Goal: Task Accomplishment & Management: Use online tool/utility

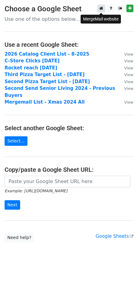
click at [101, 9] on icon at bounding box center [101, 8] width 4 height 4
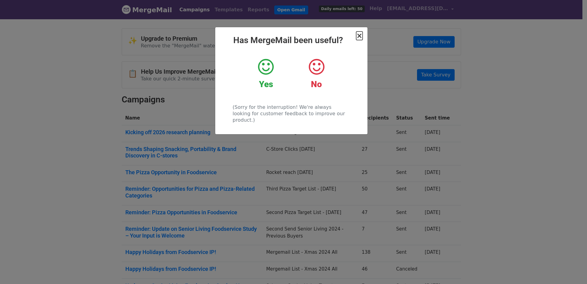
click at [360, 35] on span "×" at bounding box center [359, 36] width 6 height 9
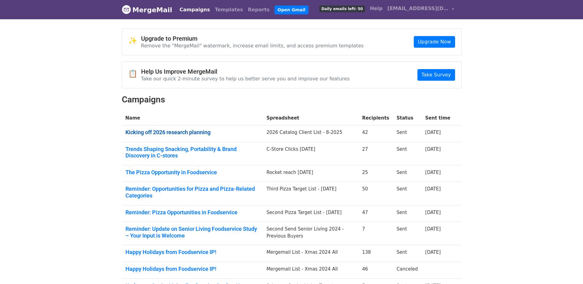
click at [195, 132] on link "Kicking off 2026 research planning" at bounding box center [192, 132] width 134 height 7
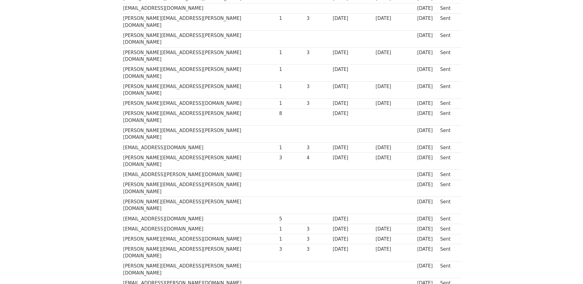
scroll to position [275, 0]
